Goal: Information Seeking & Learning: Learn about a topic

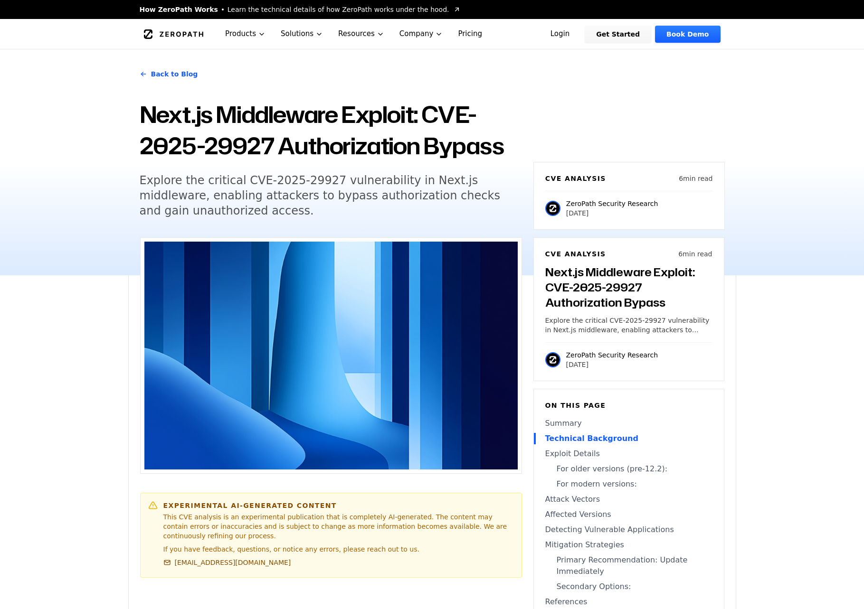
scroll to position [1016, 0]
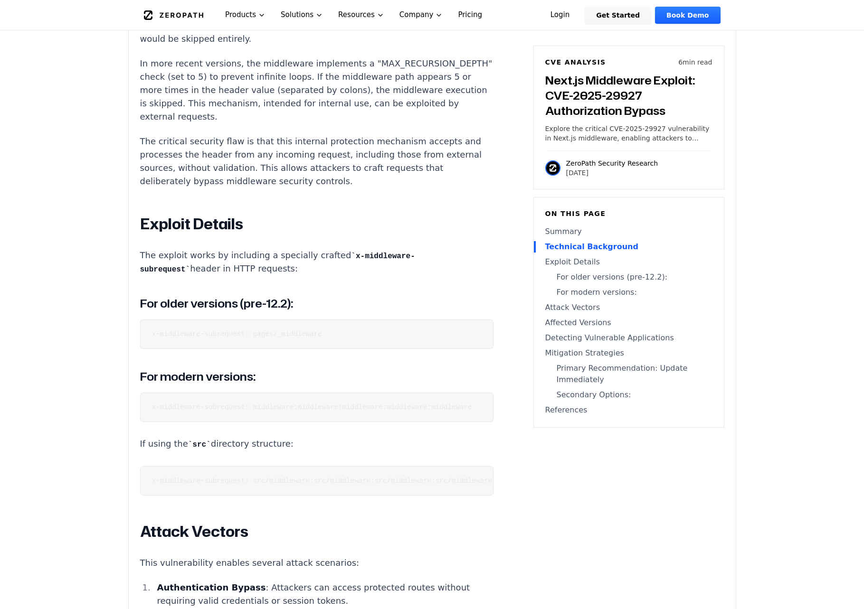
click at [268, 348] on pre "x-middleware-subrequest: pages/_middleware" at bounding box center [316, 334] width 353 height 29
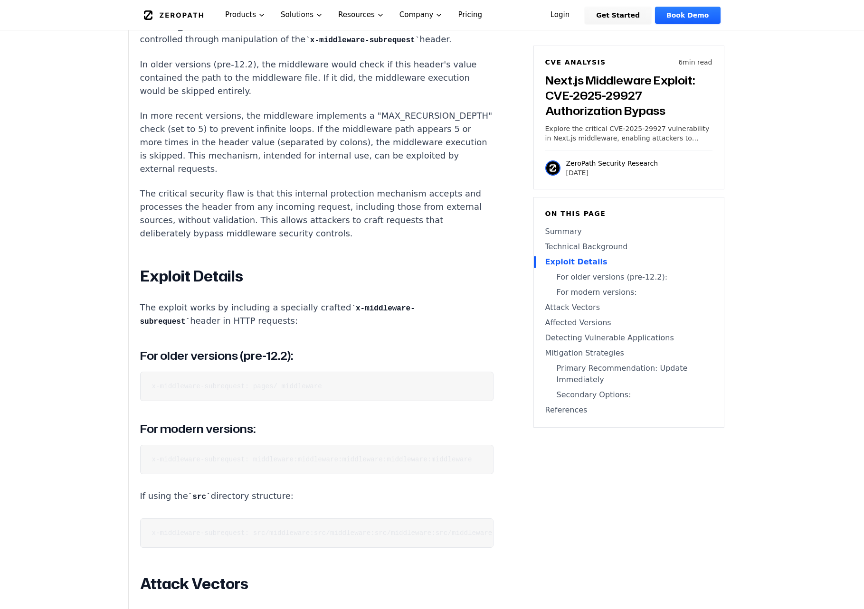
scroll to position [964, 0]
click at [150, 463] on pre "x-middleware-subrequest: middleware:middleware:middleware:middleware:middleware" at bounding box center [316, 458] width 353 height 29
drag, startPoint x: 150, startPoint y: 463, endPoint x: 449, endPoint y: 464, distance: 299.2
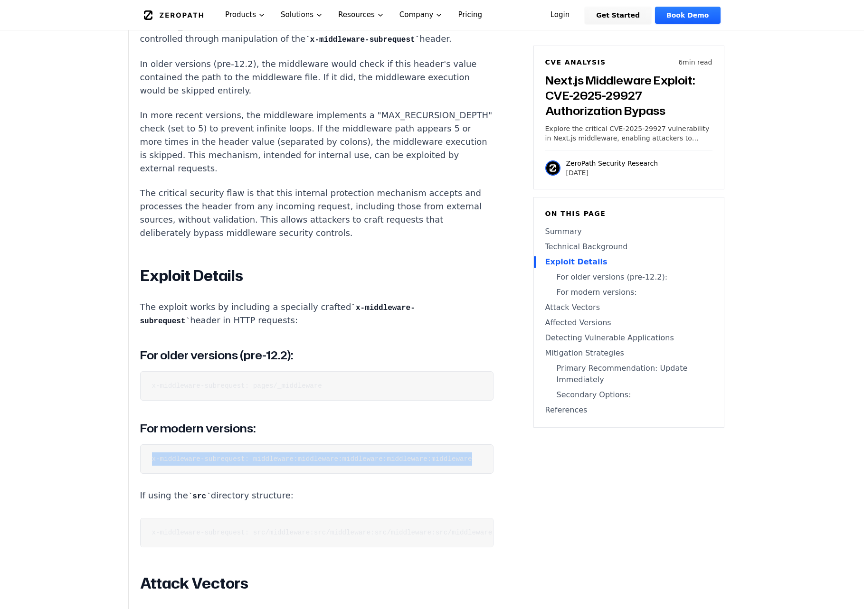
copy code "x-middleware-subrequest: middleware:middleware:middleware:middleware:middleware"
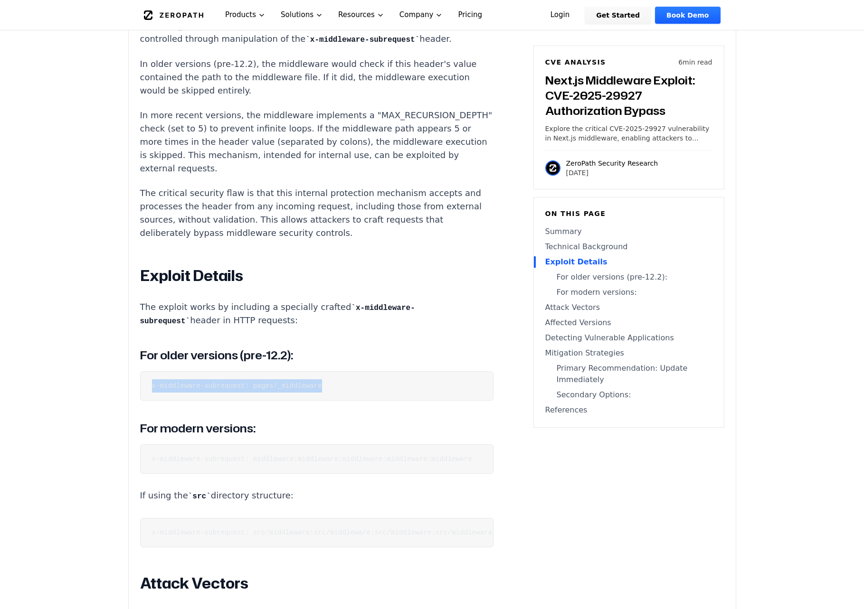
drag, startPoint x: 336, startPoint y: 393, endPoint x: 134, endPoint y: 393, distance: 201.8
drag, startPoint x: 253, startPoint y: 460, endPoint x: 88, endPoint y: 466, distance: 164.9
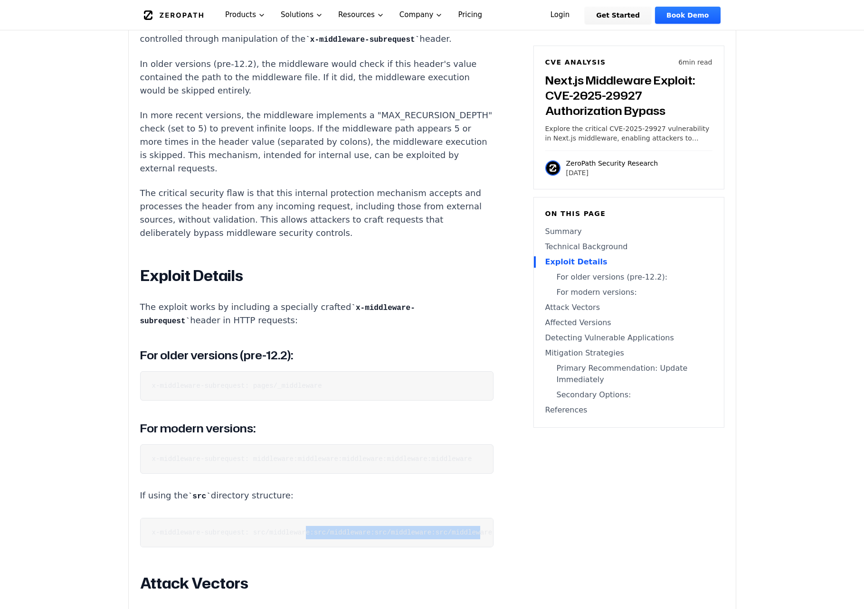
scroll to position [0, 92]
drag, startPoint x: 294, startPoint y: 542, endPoint x: 504, endPoint y: 542, distance: 209.4
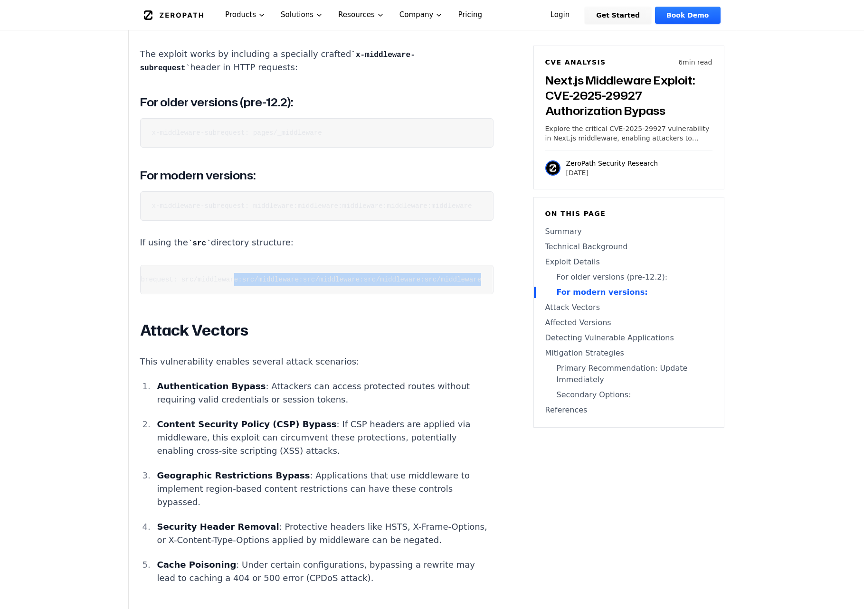
scroll to position [1222, 0]
